Goal: Task Accomplishment & Management: Use online tool/utility

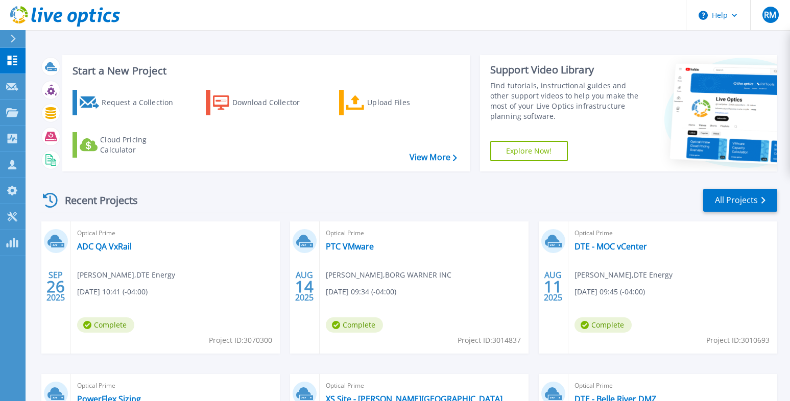
drag, startPoint x: 595, startPoint y: 14, endPoint x: 517, endPoint y: 36, distance: 80.5
click at [595, 14] on header "Help RM Partner Team Member Rick Milton rick.milton@ahead.com AHEAD LLC My Prof…" at bounding box center [395, 15] width 790 height 31
drag, startPoint x: 197, startPoint y: 189, endPoint x: 165, endPoint y: 210, distance: 37.7
click at [197, 189] on div "Recent Projects All Projects" at bounding box center [408, 201] width 738 height 26
click at [113, 251] on link "ADC QA VxRail" at bounding box center [104, 247] width 55 height 10
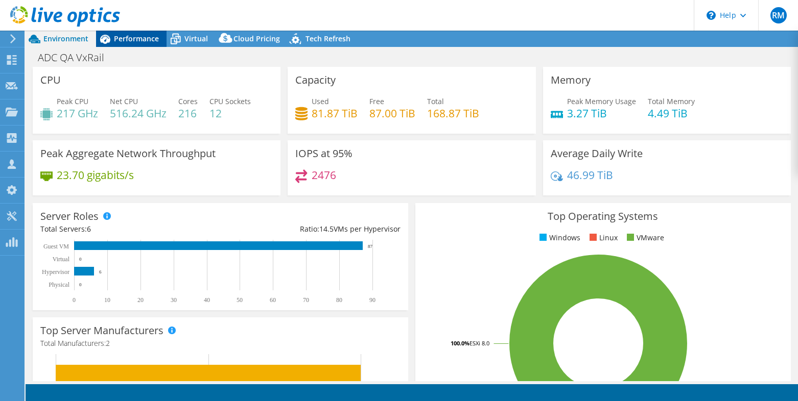
select select "USD"
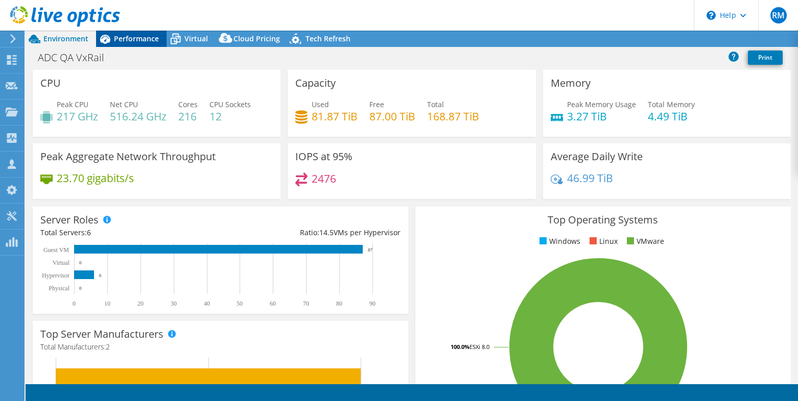
click at [137, 42] on span "Performance" at bounding box center [136, 39] width 45 height 10
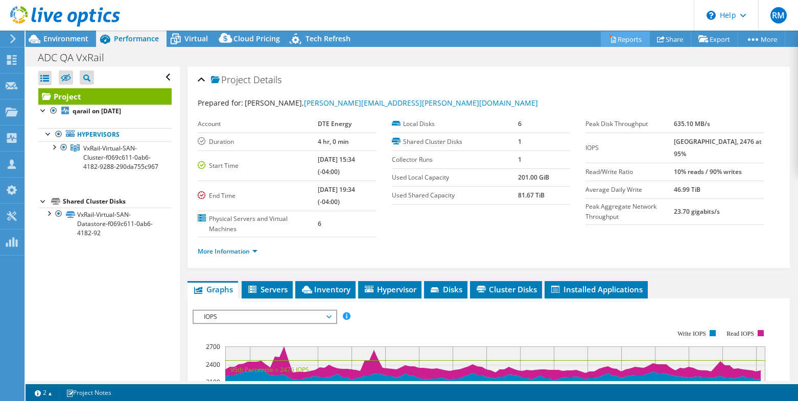
click at [627, 41] on link "Reports" at bounding box center [625, 39] width 49 height 16
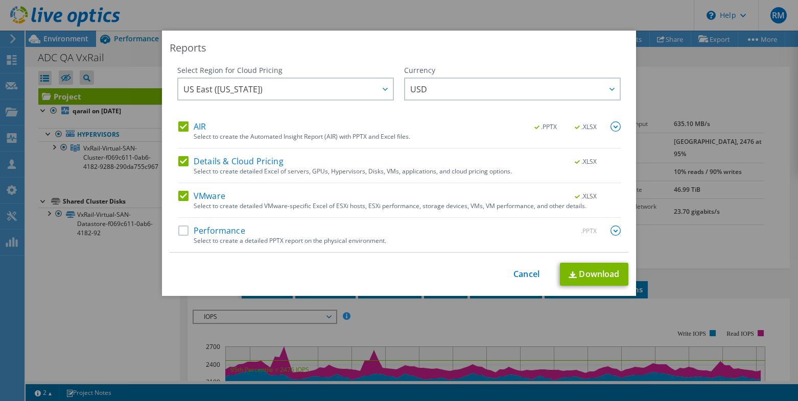
click at [178, 125] on label "AIR" at bounding box center [192, 127] width 28 height 10
click at [0, 0] on input "AIR" at bounding box center [0, 0] width 0 height 0
click at [179, 162] on label "Details & Cloud Pricing" at bounding box center [230, 161] width 105 height 10
click at [0, 0] on input "Details & Cloud Pricing" at bounding box center [0, 0] width 0 height 0
click at [178, 234] on label "Performance" at bounding box center [211, 231] width 67 height 10
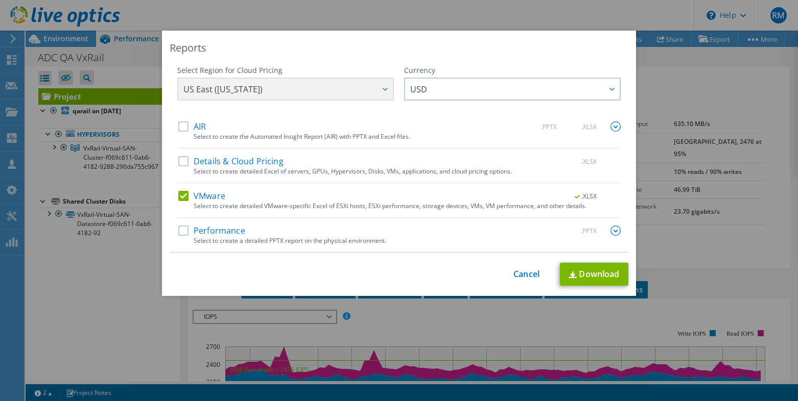
click at [0, 0] on input "Performance" at bounding box center [0, 0] width 0 height 0
click at [602, 279] on link "Download" at bounding box center [594, 274] width 68 height 23
drag, startPoint x: 394, startPoint y: 49, endPoint x: 541, endPoint y: 46, distance: 147.1
click at [394, 49] on div "Reports" at bounding box center [399, 48] width 459 height 14
click at [522, 273] on link "Cancel" at bounding box center [526, 275] width 26 height 10
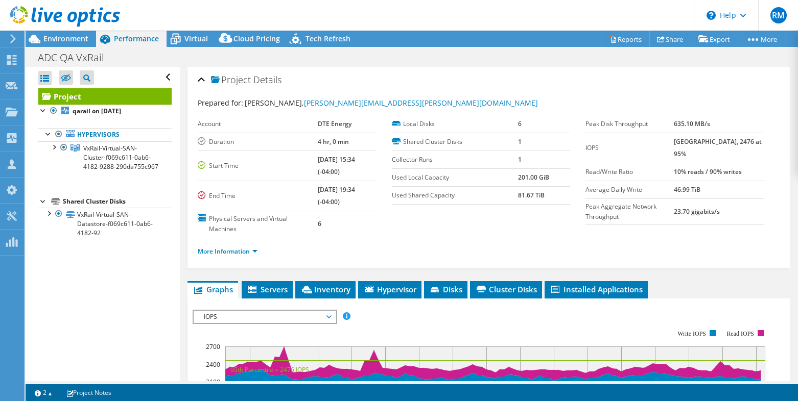
drag, startPoint x: 131, startPoint y: 330, endPoint x: 134, endPoint y: 342, distance: 12.3
click at [131, 330] on div "Open All Close All Hide Excluded Nodes Project Tree Filter" at bounding box center [103, 224] width 154 height 315
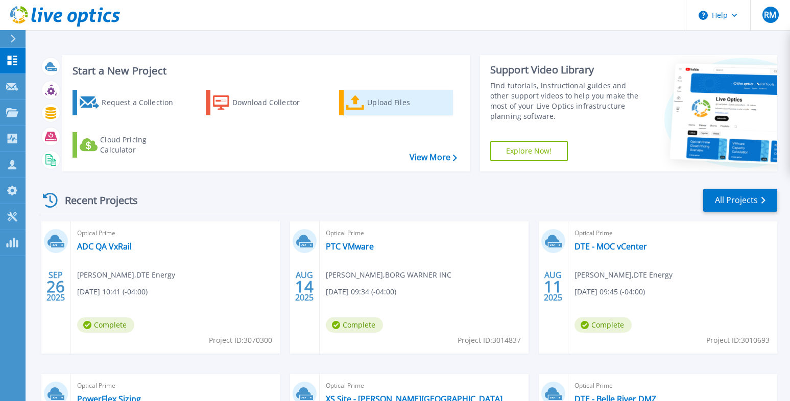
click at [412, 106] on div "Upload Files" at bounding box center [408, 102] width 82 height 20
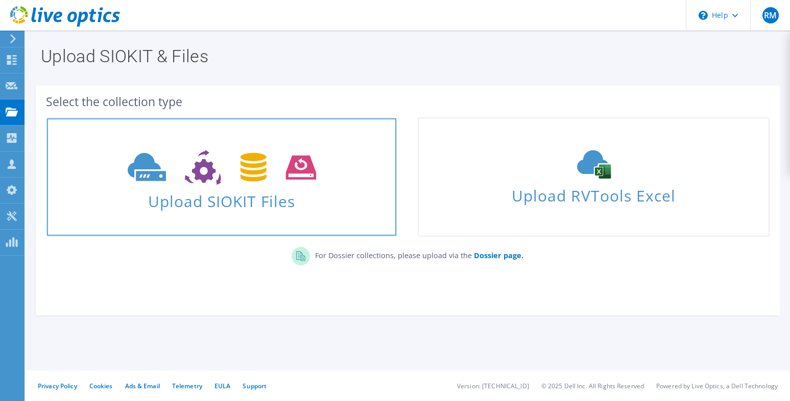
drag, startPoint x: 274, startPoint y: 188, endPoint x: 299, endPoint y: 198, distance: 26.4
click at [274, 188] on span "Upload SIOKIT Files" at bounding box center [221, 198] width 349 height 22
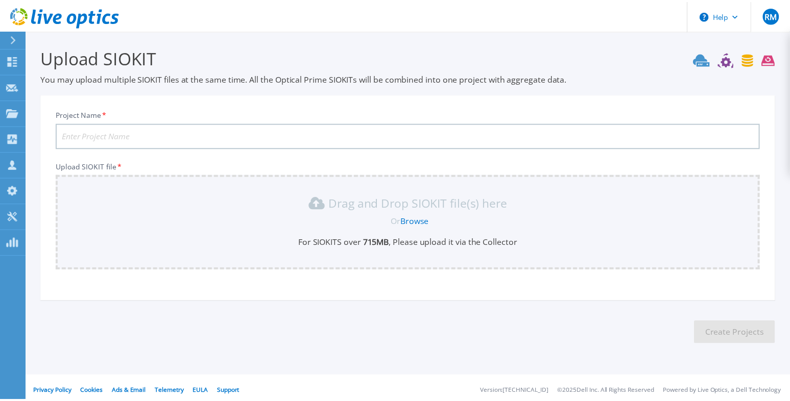
scroll to position [6, 0]
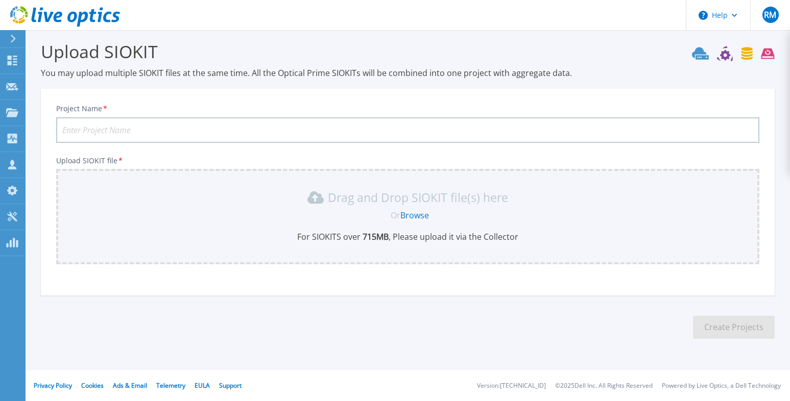
click at [199, 130] on input "Project Name *" at bounding box center [407, 130] width 703 height 26
type input "SOC QA VxRail"
click at [247, 292] on div "Project Name * SOC QA VxRail Upload SIOKIT file * Drag and Drop SIOKIT file(s) …" at bounding box center [408, 196] width 734 height 200
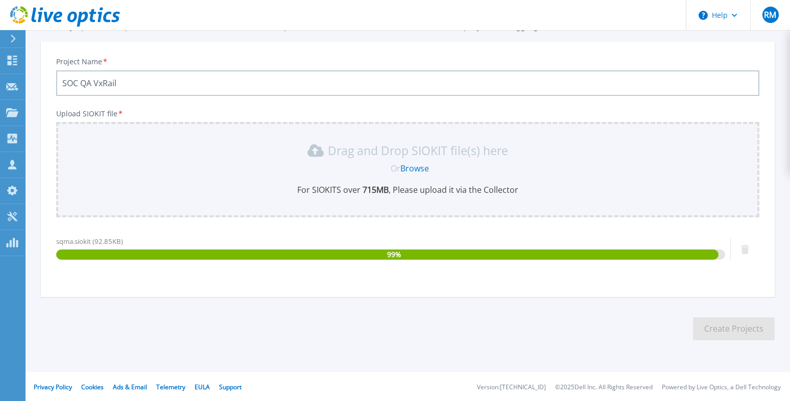
scroll to position [54, 0]
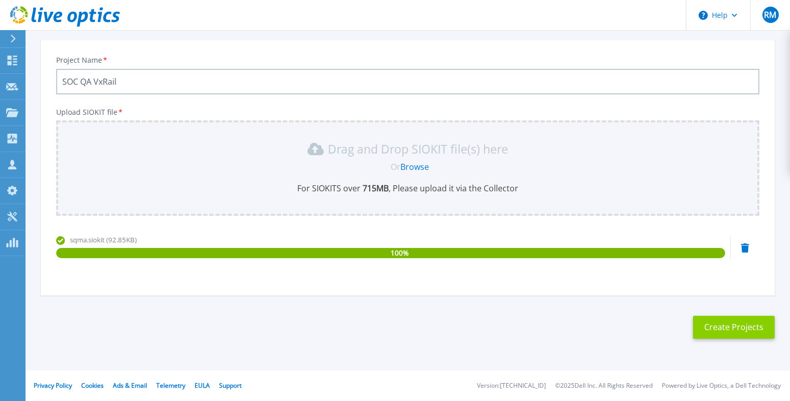
click at [731, 328] on button "Create Projects" at bounding box center [734, 327] width 82 height 23
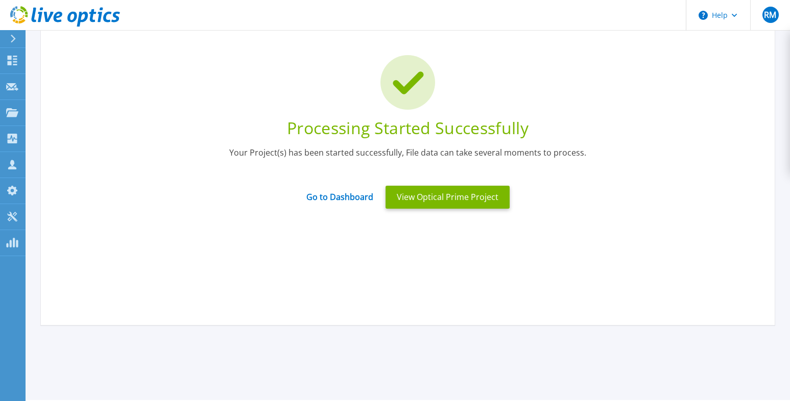
click at [329, 259] on div "Processing Started Successfully Your Project(s) has been started successfully, …" at bounding box center [408, 172] width 734 height 306
click at [348, 200] on link "Go to Dashboard" at bounding box center [339, 194] width 67 height 20
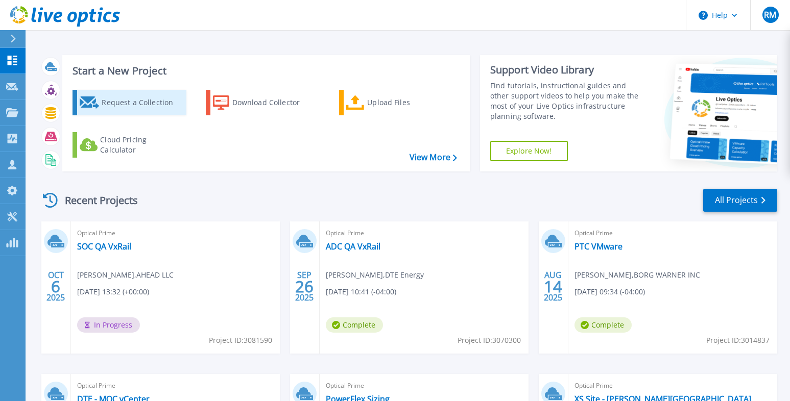
drag, startPoint x: 225, startPoint y: 43, endPoint x: 127, endPoint y: 96, distance: 111.1
click at [225, 43] on div "Start a New Project Request a Collection Download Collector Upload Files Cloud …" at bounding box center [408, 267] width 765 height 535
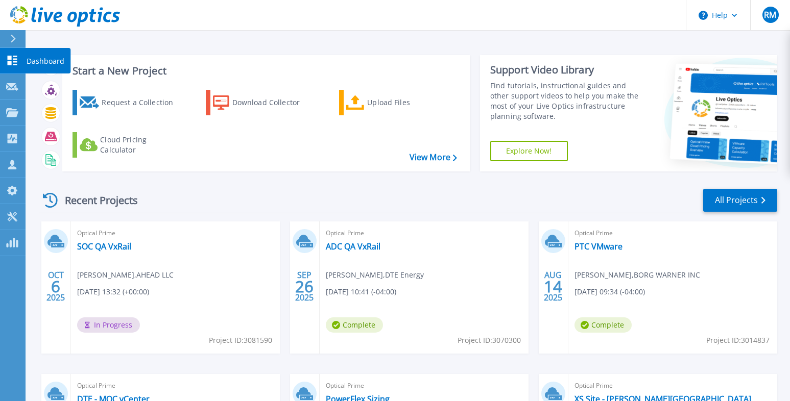
click at [13, 66] on link "Dashboard Dashboard" at bounding box center [13, 61] width 26 height 26
click at [17, 62] on icon at bounding box center [13, 61] width 10 height 10
click at [116, 246] on link "SOC QA VxRail" at bounding box center [104, 247] width 54 height 10
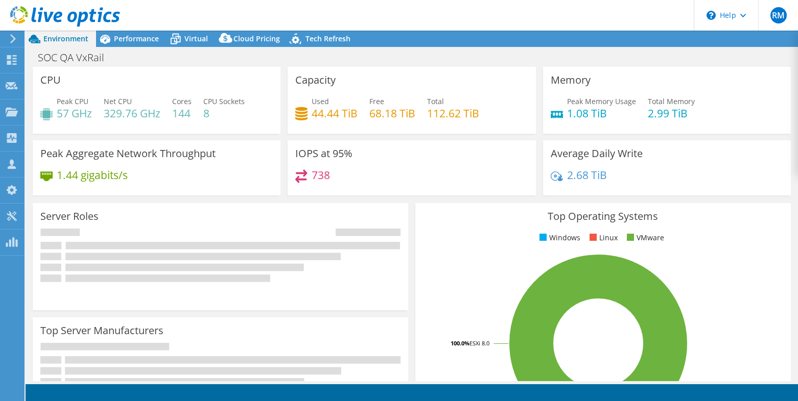
select select "USD"
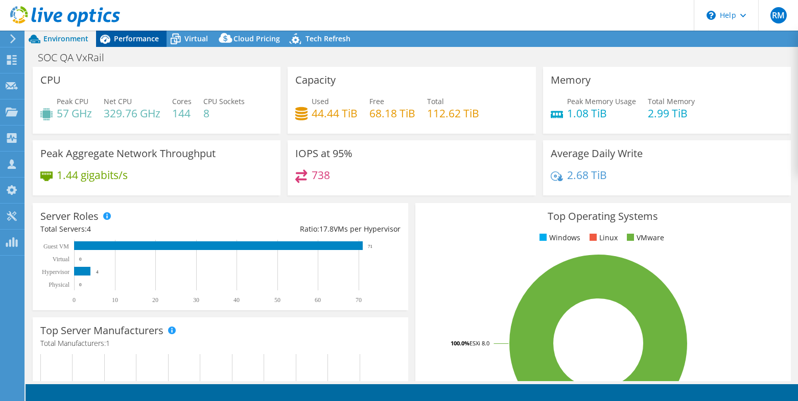
click at [137, 41] on span "Performance" at bounding box center [136, 39] width 45 height 10
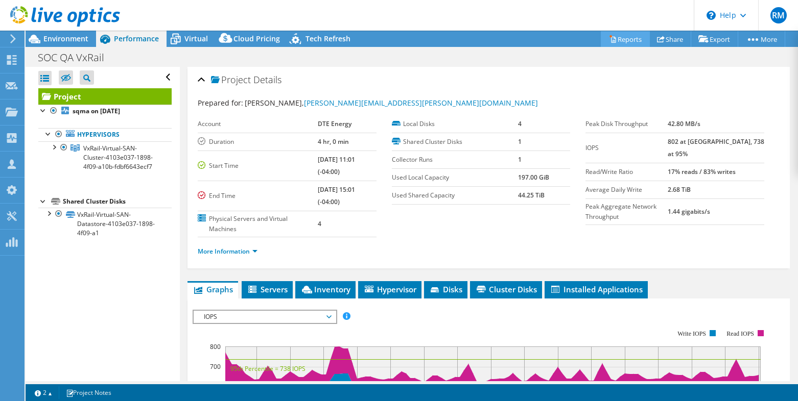
click at [618, 33] on link "Reports" at bounding box center [625, 39] width 49 height 16
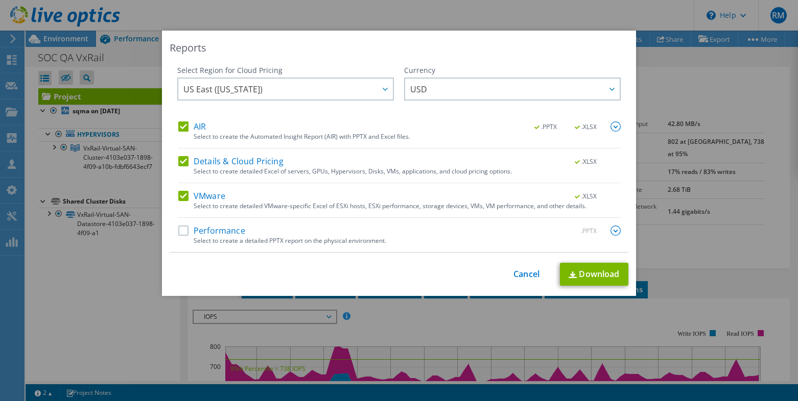
click at [186, 129] on label "AIR" at bounding box center [192, 127] width 28 height 10
click at [0, 0] on input "AIR" at bounding box center [0, 0] width 0 height 0
click at [182, 165] on label "Details & Cloud Pricing" at bounding box center [230, 161] width 105 height 10
click at [0, 0] on input "Details & Cloud Pricing" at bounding box center [0, 0] width 0 height 0
click at [182, 233] on label "Performance" at bounding box center [211, 231] width 67 height 10
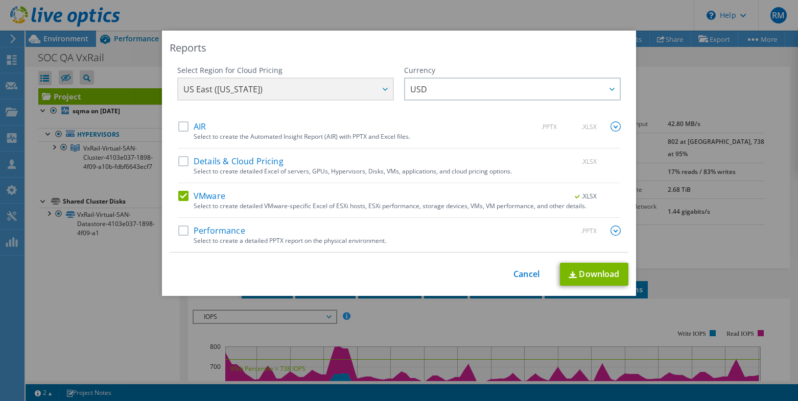
click at [0, 0] on input "Performance" at bounding box center [0, 0] width 0 height 0
click at [621, 280] on link "Download" at bounding box center [594, 274] width 68 height 23
drag, startPoint x: 544, startPoint y: 64, endPoint x: 549, endPoint y: 153, distance: 89.0
click at [544, 64] on div "Reports Select Region for Cloud Pricing Asia Pacific ([GEOGRAPHIC_DATA]) [GEOGR…" at bounding box center [399, 164] width 474 height 266
click at [529, 270] on link "Cancel" at bounding box center [526, 275] width 26 height 10
